Goal: Task Accomplishment & Management: Manage account settings

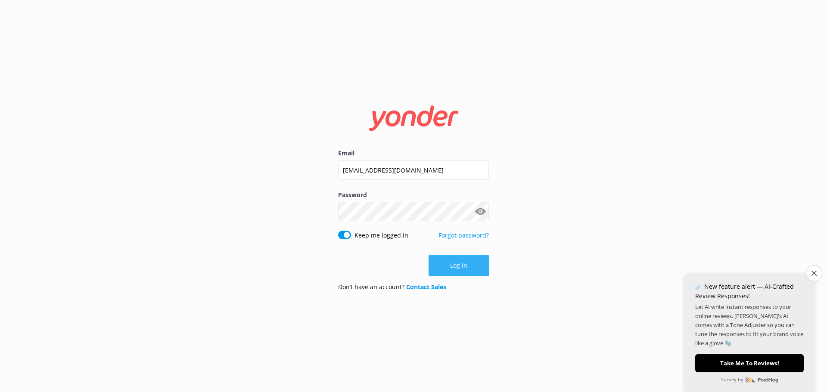
click at [464, 265] on button "Log in" at bounding box center [459, 266] width 60 height 22
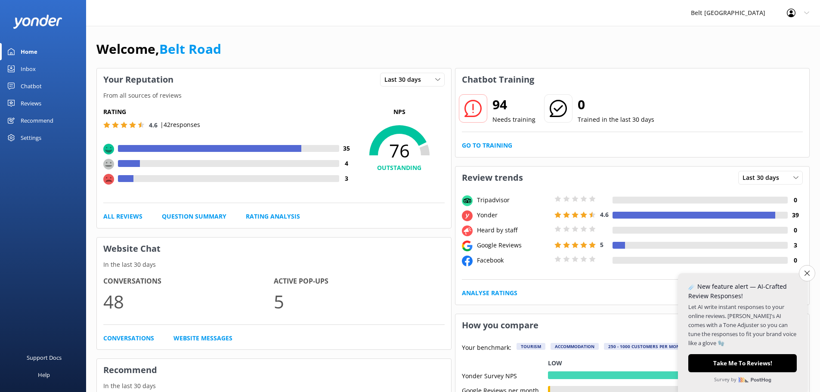
click at [34, 103] on div "Reviews" at bounding box center [31, 103] width 21 height 17
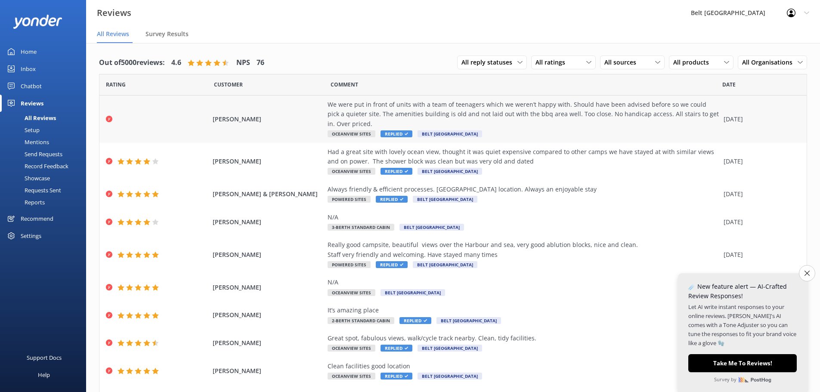
click at [394, 131] on span "Replied" at bounding box center [397, 133] width 32 height 7
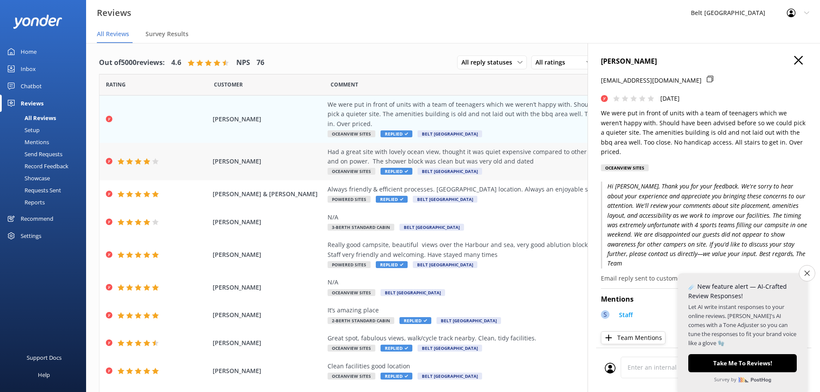
click at [391, 171] on span "Replied" at bounding box center [397, 171] width 32 height 7
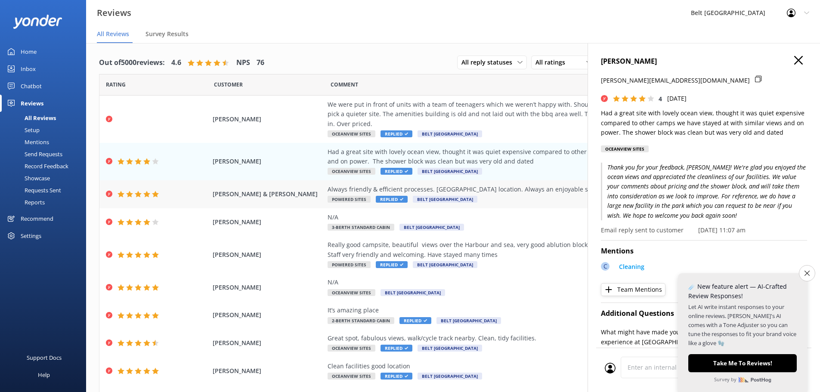
click at [383, 199] on span "Replied" at bounding box center [392, 199] width 32 height 7
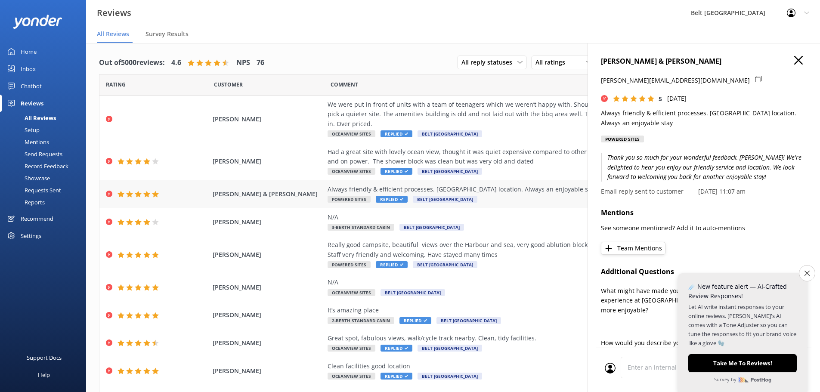
click at [386, 199] on span "Replied" at bounding box center [392, 199] width 32 height 7
click at [384, 265] on span "Replied" at bounding box center [392, 264] width 32 height 7
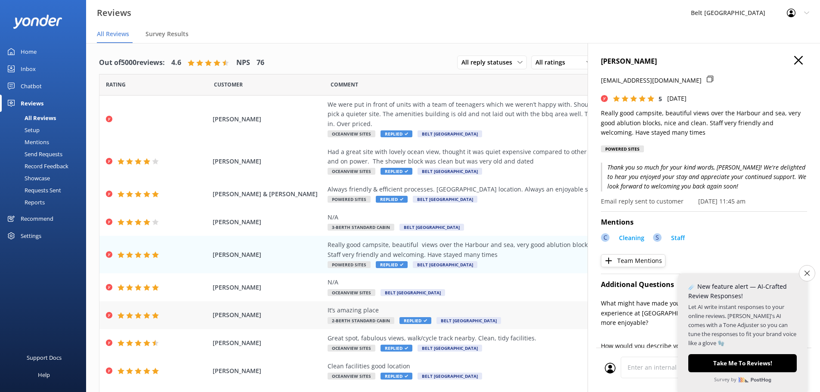
click at [405, 320] on span "Replied" at bounding box center [416, 320] width 32 height 7
